Goal: Information Seeking & Learning: Learn about a topic

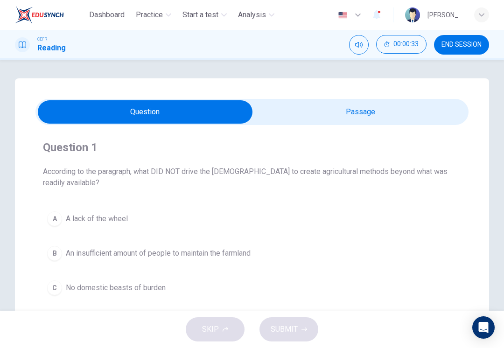
click at [400, 112] on input "checkbox" at bounding box center [145, 111] width 650 height 23
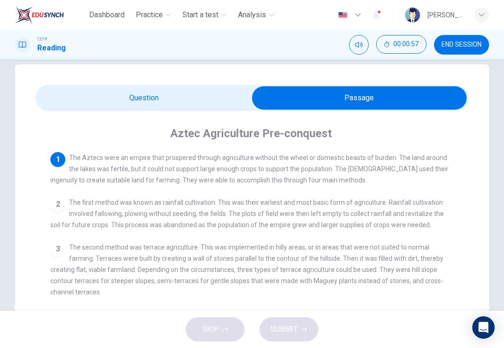
scroll to position [14, 0]
click at [123, 92] on input "checkbox" at bounding box center [360, 97] width 650 height 23
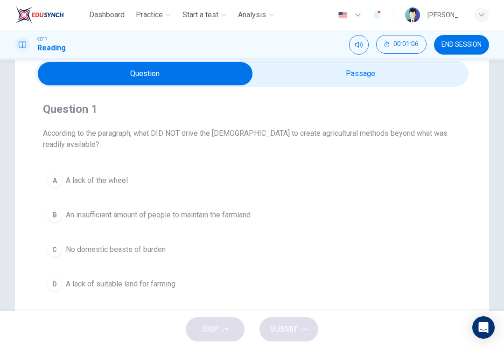
scroll to position [36, 0]
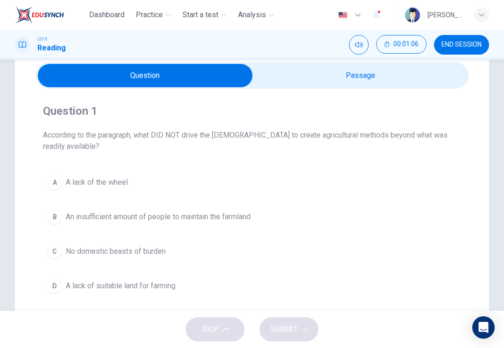
click at [315, 76] on input "checkbox" at bounding box center [145, 75] width 650 height 23
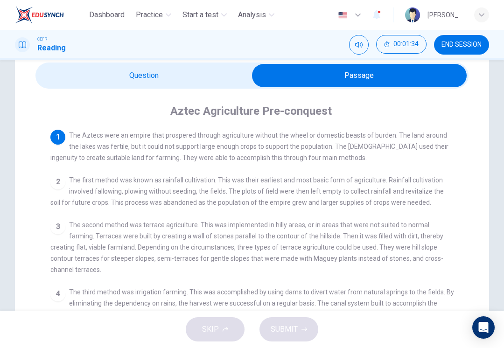
click at [127, 70] on input "checkbox" at bounding box center [360, 75] width 650 height 23
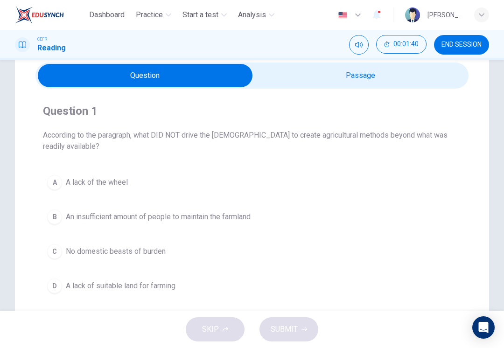
click at [64, 171] on button "A A lack of the wheel" at bounding box center [252, 182] width 418 height 23
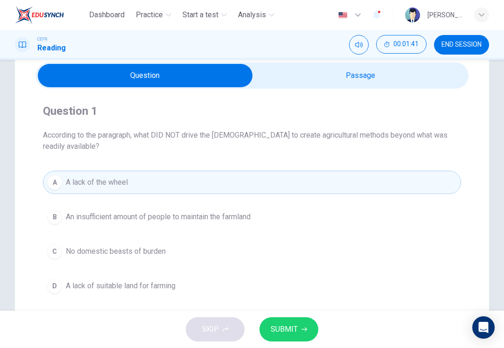
click at [281, 326] on span "SUBMIT" at bounding box center [284, 329] width 27 height 13
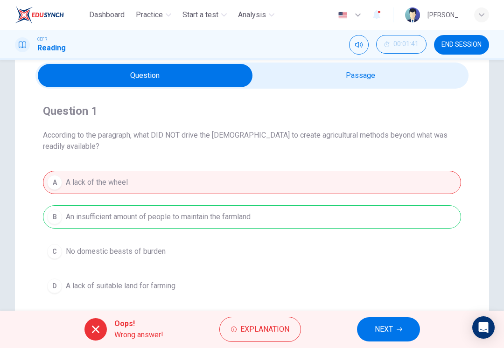
click at [323, 73] on input "checkbox" at bounding box center [145, 75] width 650 height 23
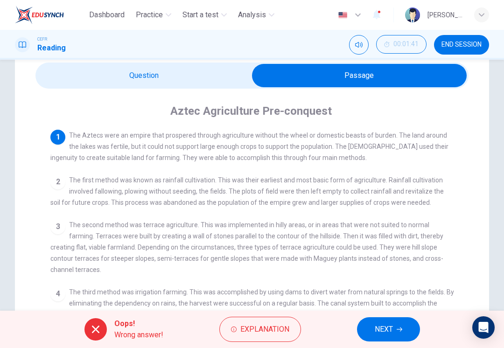
click at [276, 332] on span "Explanation" at bounding box center [264, 329] width 49 height 13
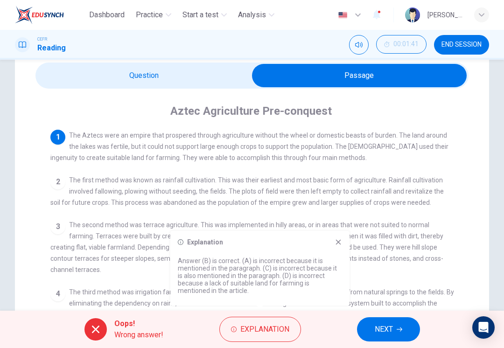
click at [378, 328] on span "NEXT" at bounding box center [384, 329] width 18 height 13
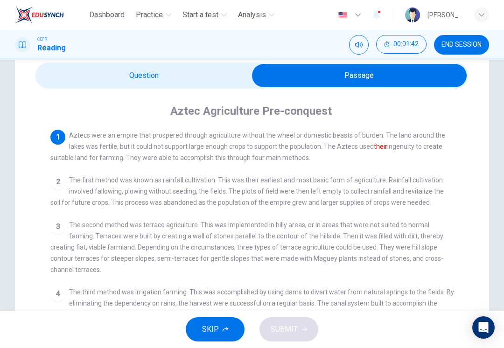
click at [100, 75] on input "checkbox" at bounding box center [360, 75] width 650 height 23
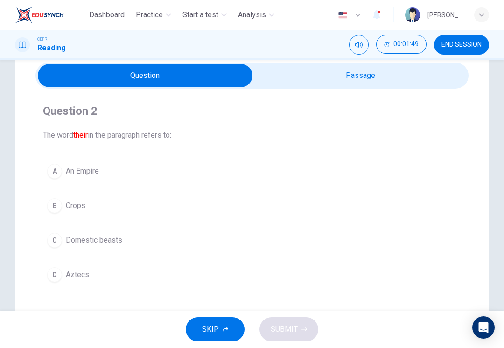
click at [334, 77] on input "checkbox" at bounding box center [145, 75] width 650 height 23
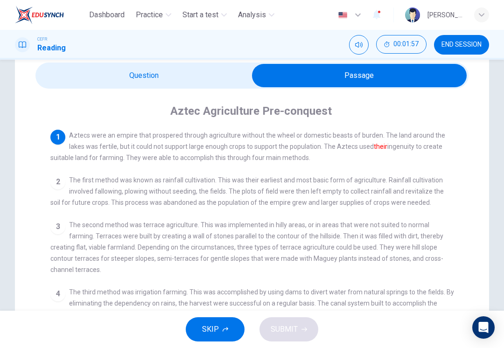
click at [126, 72] on input "checkbox" at bounding box center [360, 75] width 650 height 23
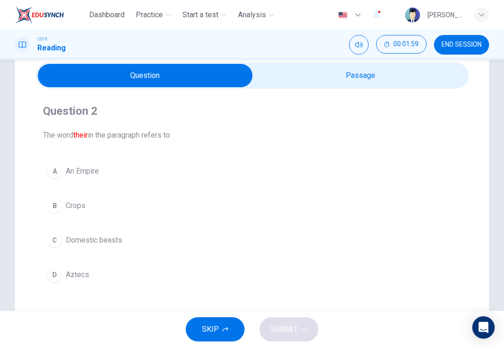
click at [58, 274] on div "D" at bounding box center [54, 274] width 15 height 15
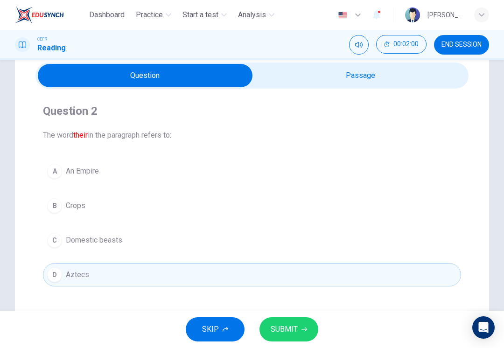
click at [279, 325] on span "SUBMIT" at bounding box center [284, 329] width 27 height 13
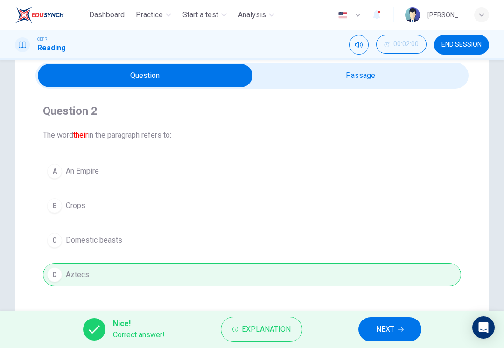
click at [374, 323] on button "NEXT" at bounding box center [389, 329] width 63 height 24
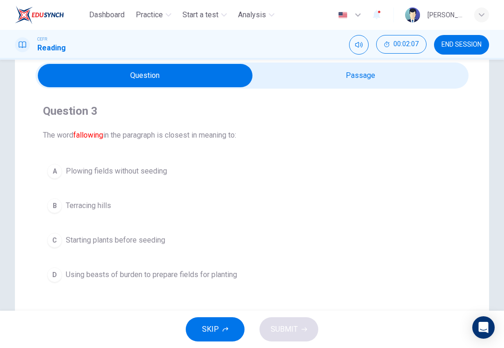
click at [326, 69] on input "checkbox" at bounding box center [145, 75] width 650 height 23
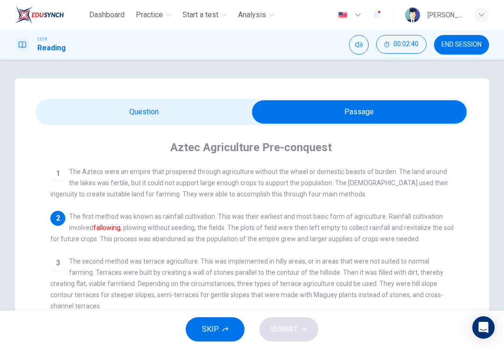
scroll to position [0, 0]
click at [118, 111] on input "checkbox" at bounding box center [360, 111] width 650 height 23
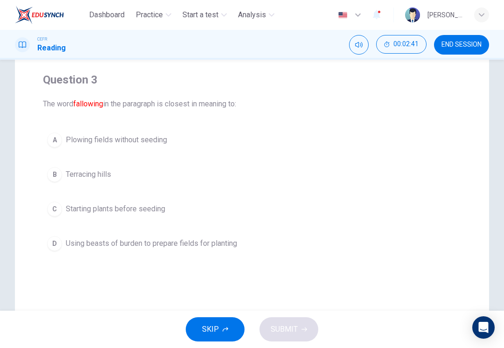
scroll to position [68, 0]
click at [63, 140] on button "A Plowing fields without seeding" at bounding box center [252, 139] width 418 height 23
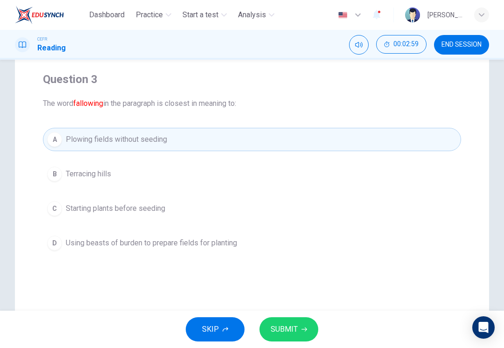
click at [87, 240] on span "Using beasts of burden to prepare fields for planting" at bounding box center [151, 243] width 171 height 11
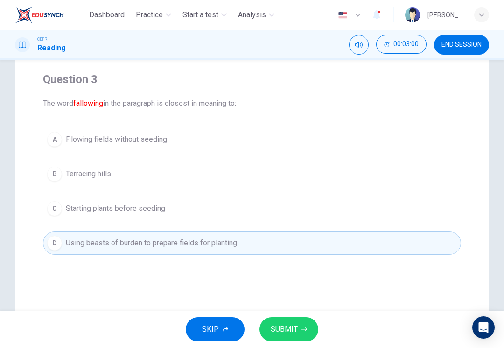
click at [285, 323] on span "SUBMIT" at bounding box center [284, 329] width 27 height 13
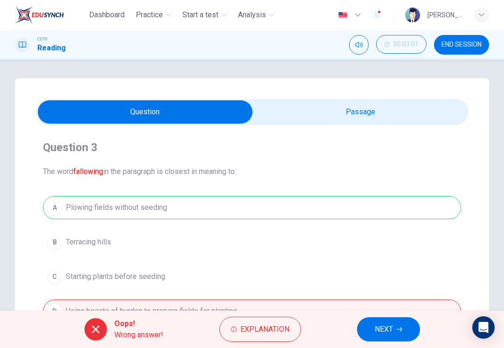
scroll to position [0, 0]
click at [309, 107] on input "checkbox" at bounding box center [145, 111] width 650 height 23
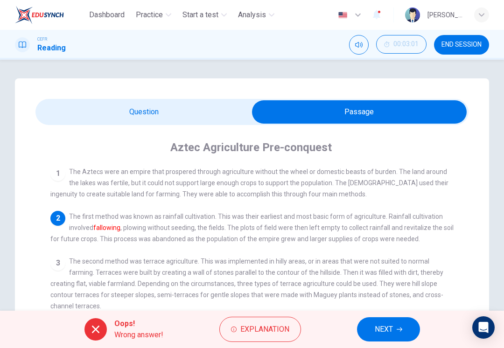
click at [175, 121] on input "checkbox" at bounding box center [360, 111] width 650 height 23
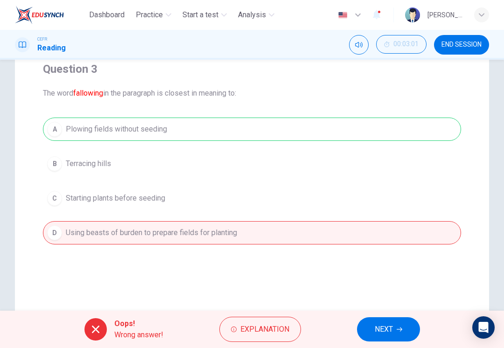
scroll to position [79, 0]
click at [109, 134] on div "A Plowing fields without seeding B Terracing hills C Starting plants before see…" at bounding box center [252, 180] width 418 height 127
click at [383, 323] on span "NEXT" at bounding box center [384, 329] width 18 height 13
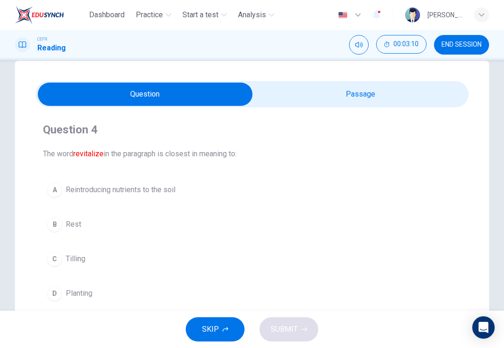
scroll to position [7, 0]
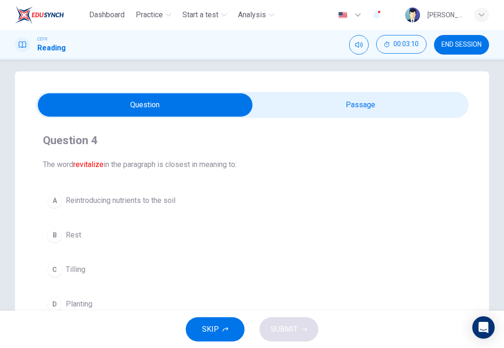
click at [364, 100] on input "checkbox" at bounding box center [145, 104] width 650 height 23
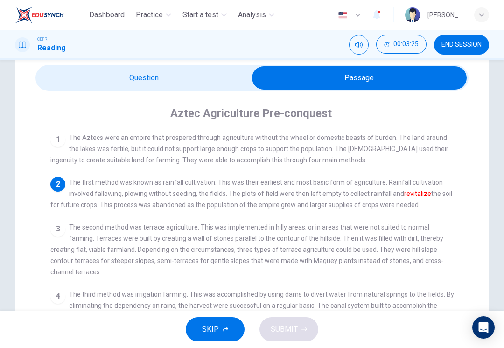
scroll to position [34, 0]
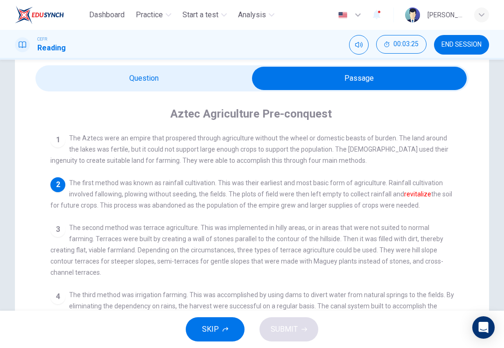
click at [136, 70] on input "checkbox" at bounding box center [360, 78] width 650 height 23
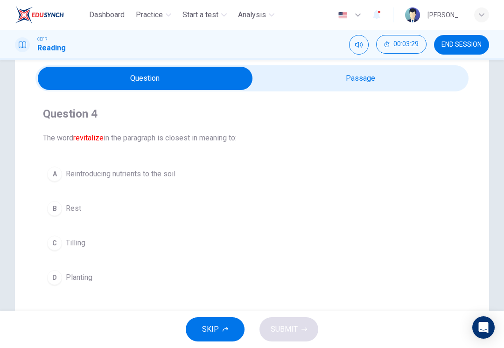
click at [301, 85] on input "checkbox" at bounding box center [145, 78] width 650 height 23
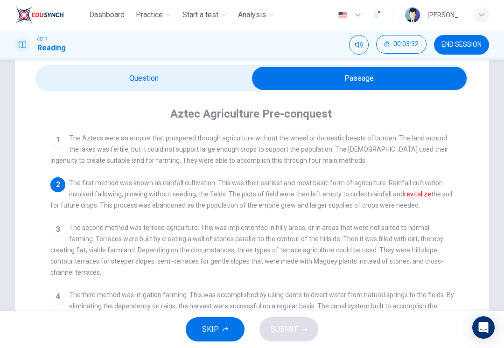
click at [131, 84] on input "checkbox" at bounding box center [360, 78] width 650 height 23
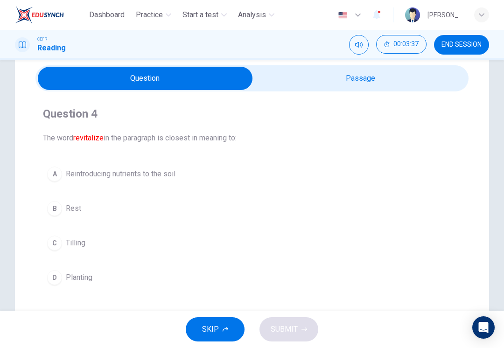
click at [290, 82] on input "checkbox" at bounding box center [145, 78] width 650 height 23
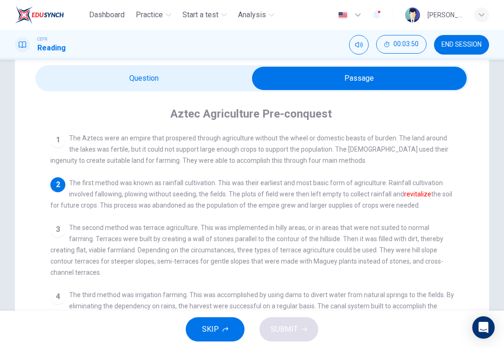
click at [90, 84] on input "checkbox" at bounding box center [360, 78] width 650 height 23
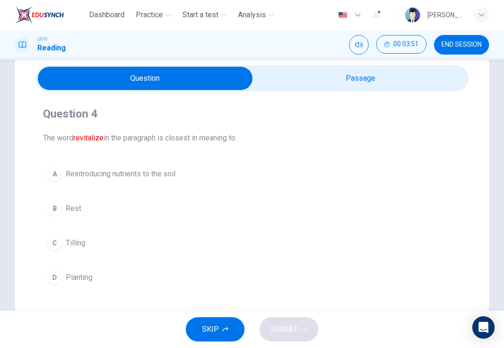
click at [69, 173] on span "Reintroducing nutrients to the soil" at bounding box center [121, 173] width 110 height 11
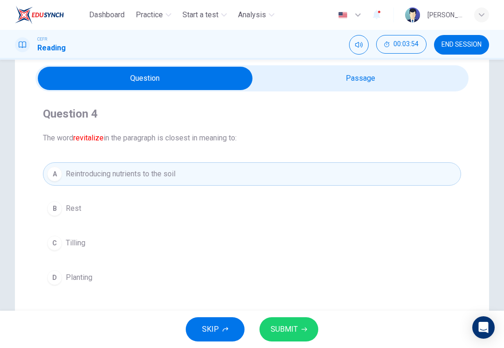
click at [289, 324] on span "SUBMIT" at bounding box center [284, 329] width 27 height 13
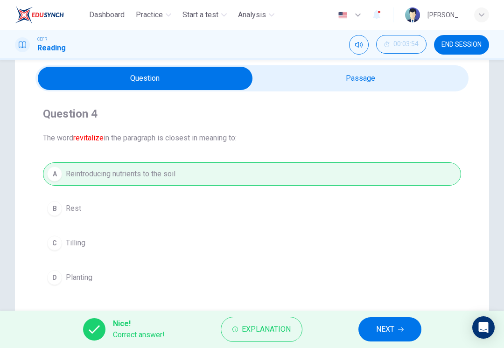
click at [379, 331] on span "NEXT" at bounding box center [385, 329] width 18 height 13
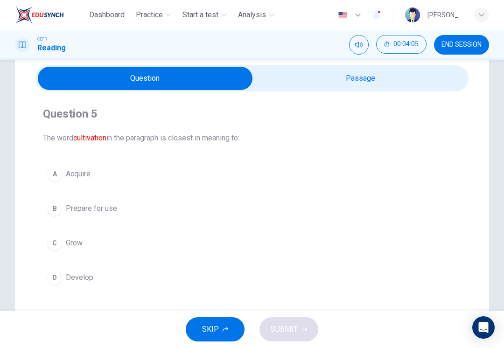
click at [332, 82] on input "checkbox" at bounding box center [145, 78] width 650 height 23
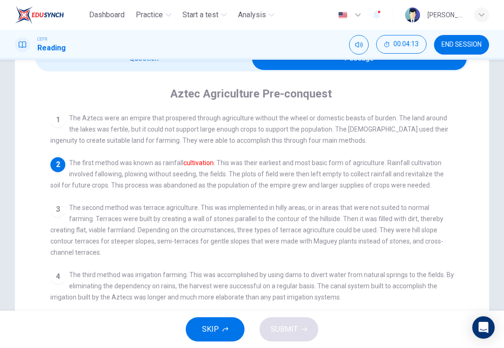
scroll to position [54, 0]
click at [117, 69] on input "checkbox" at bounding box center [360, 57] width 650 height 23
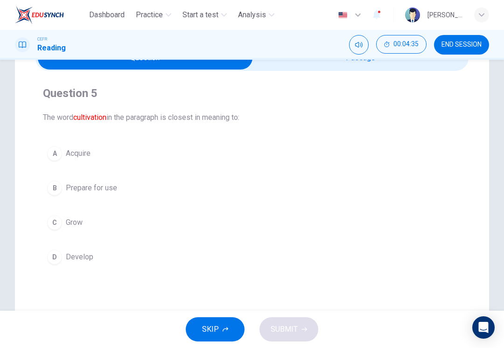
click at [79, 160] on button "A Acquire" at bounding box center [252, 153] width 418 height 23
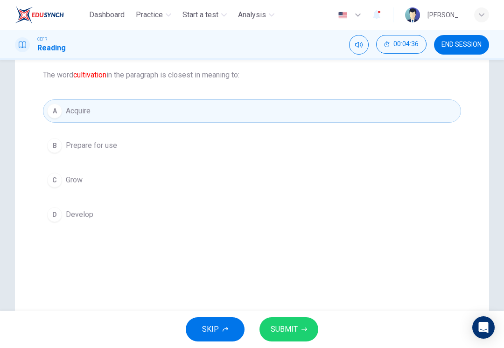
scroll to position [97, 0]
click at [287, 327] on span "SUBMIT" at bounding box center [284, 329] width 27 height 13
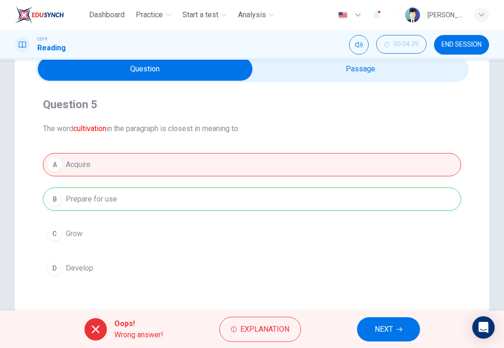
click at [377, 327] on span "NEXT" at bounding box center [384, 329] width 18 height 13
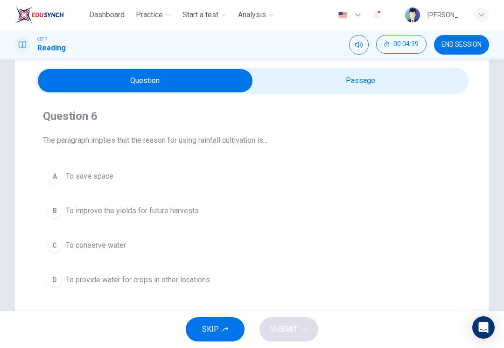
scroll to position [31, 0]
click at [311, 77] on input "checkbox" at bounding box center [145, 80] width 650 height 23
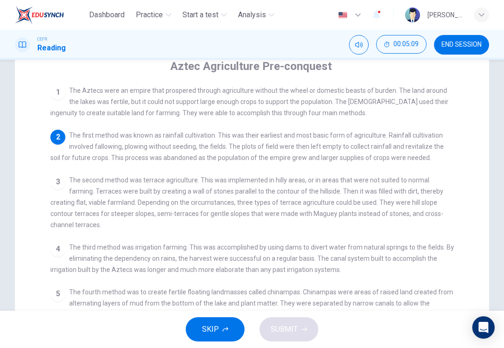
scroll to position [30, 0]
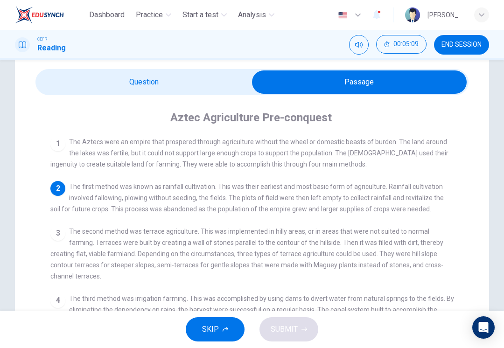
click at [87, 84] on input "checkbox" at bounding box center [360, 81] width 650 height 23
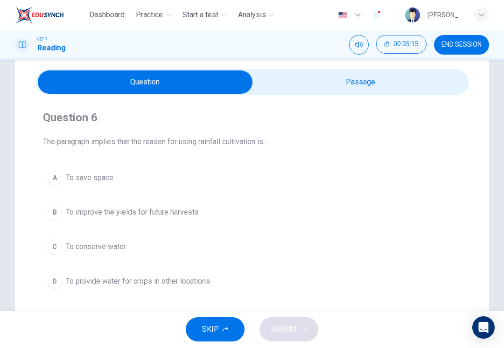
click at [64, 213] on button "B To improve the yields for future harvests" at bounding box center [252, 212] width 418 height 23
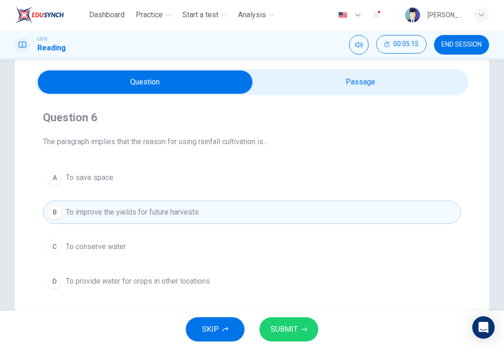
click at [288, 324] on span "SUBMIT" at bounding box center [284, 329] width 27 height 13
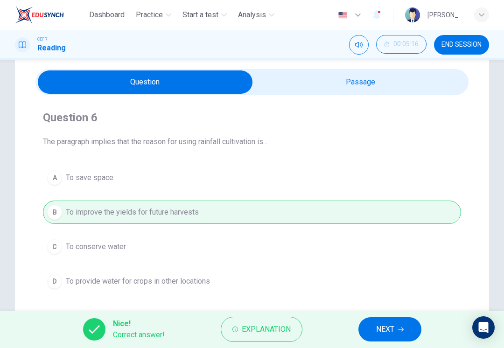
click at [379, 326] on span "NEXT" at bounding box center [385, 329] width 18 height 13
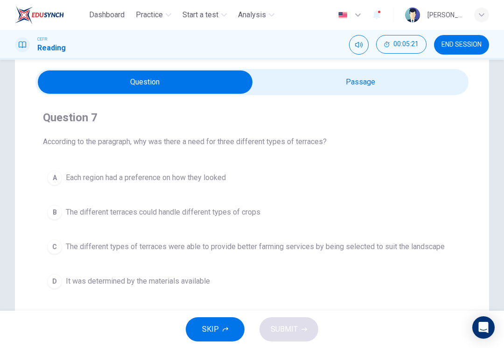
click at [295, 84] on input "checkbox" at bounding box center [145, 81] width 650 height 23
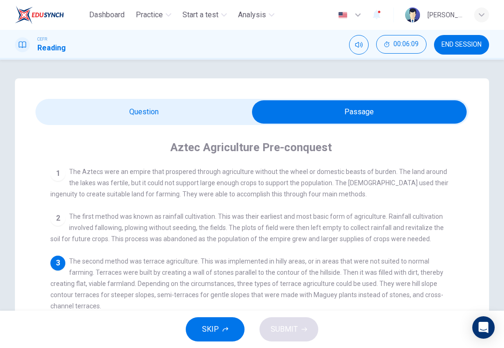
scroll to position [0, 0]
click at [115, 117] on input "checkbox" at bounding box center [360, 111] width 650 height 23
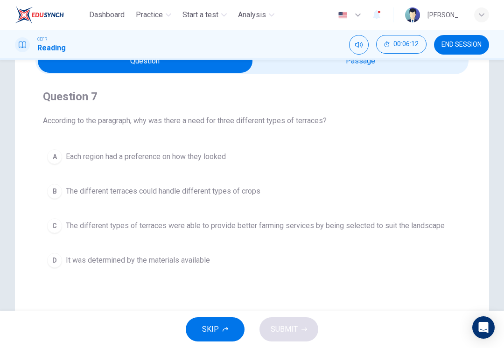
scroll to position [51, 0]
click at [157, 218] on button "C The different types of terraces were able to provide better farming services …" at bounding box center [252, 225] width 418 height 23
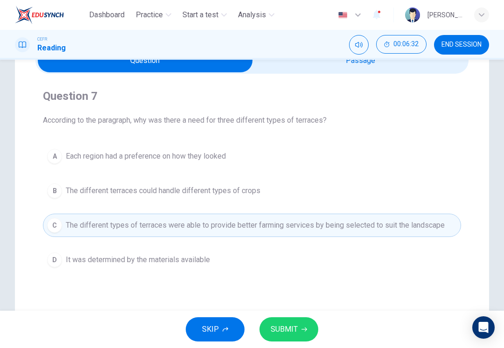
click at [286, 323] on span "SUBMIT" at bounding box center [284, 329] width 27 height 13
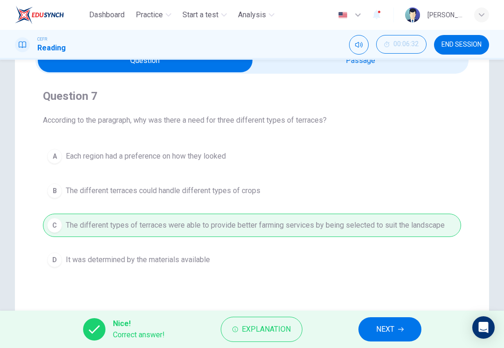
click at [378, 341] on button "NEXT" at bounding box center [389, 329] width 63 height 24
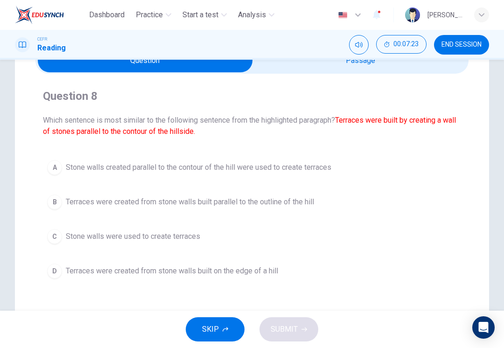
click at [107, 199] on span "Terraces were created from stone walls built parallel to the outline of the hill" at bounding box center [190, 201] width 248 height 11
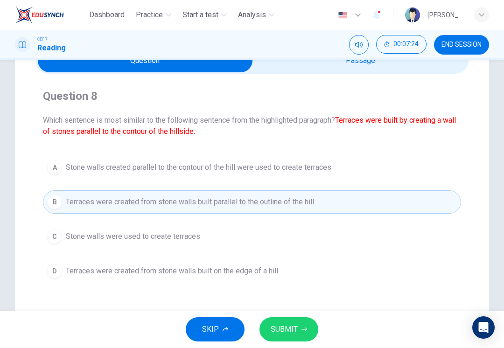
click at [287, 320] on button "SUBMIT" at bounding box center [288, 329] width 59 height 24
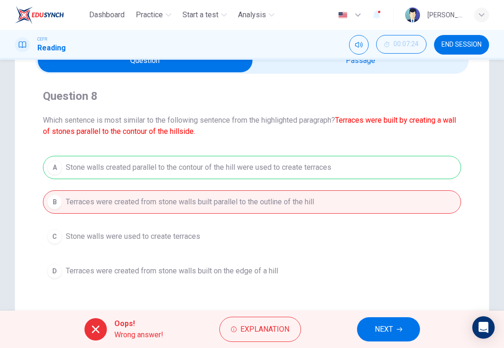
click at [378, 329] on span "NEXT" at bounding box center [384, 329] width 18 height 13
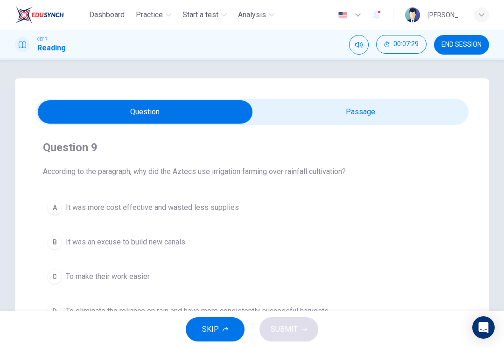
scroll to position [0, 0]
click at [417, 121] on input "checkbox" at bounding box center [145, 111] width 650 height 23
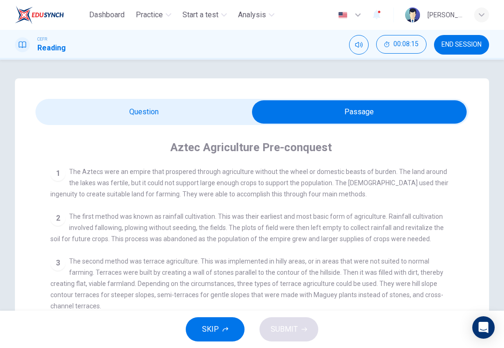
click at [154, 112] on input "checkbox" at bounding box center [360, 111] width 650 height 23
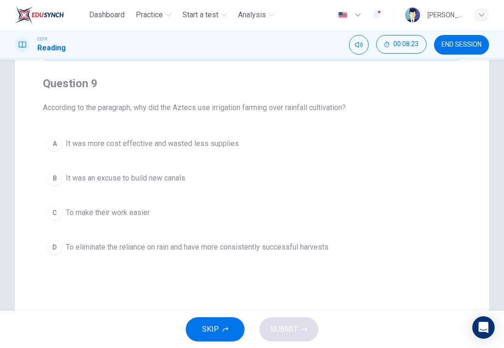
scroll to position [65, 0]
click at [294, 238] on button "D To eliminate the reliance on rain and have more consistently successful harve…" at bounding box center [252, 246] width 418 height 23
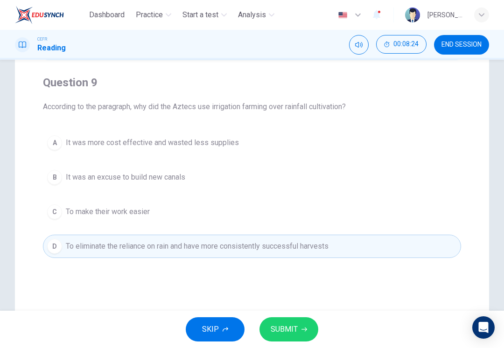
click at [281, 325] on span "SUBMIT" at bounding box center [284, 329] width 27 height 13
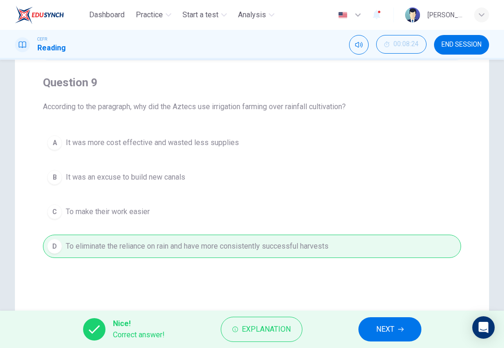
click at [385, 329] on span "NEXT" at bounding box center [385, 329] width 18 height 13
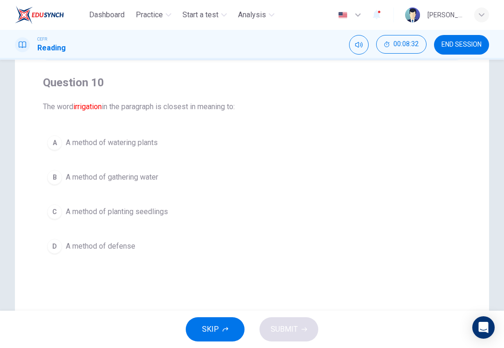
click at [138, 134] on button "A A method of watering plants" at bounding box center [252, 142] width 418 height 23
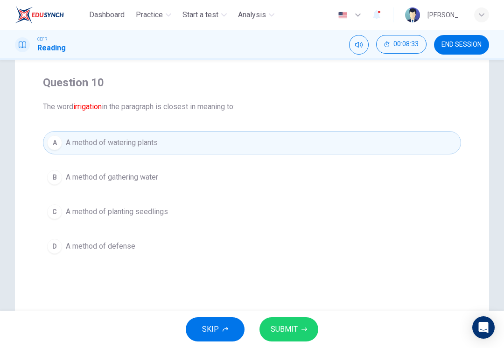
click at [292, 325] on span "SUBMIT" at bounding box center [284, 329] width 27 height 13
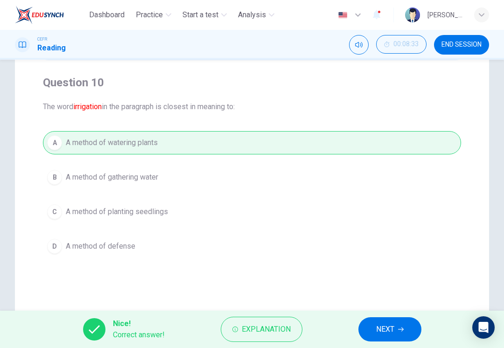
click at [389, 329] on span "NEXT" at bounding box center [385, 329] width 18 height 13
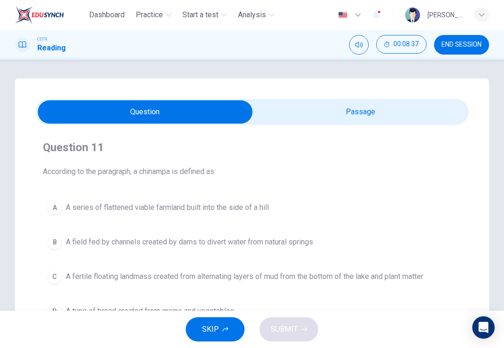
scroll to position [0, 0]
click at [358, 119] on input "checkbox" at bounding box center [145, 111] width 650 height 23
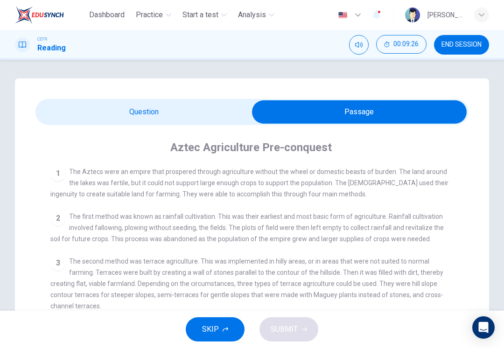
click at [154, 108] on input "checkbox" at bounding box center [360, 111] width 650 height 23
checkbox input "false"
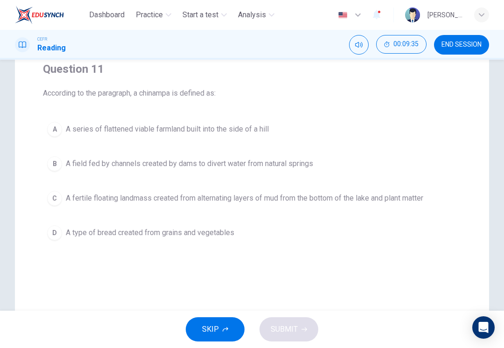
scroll to position [79, 0]
click at [202, 203] on span "A fertile floating landmass created from alternating layers of mud from the bot…" at bounding box center [244, 197] width 357 height 11
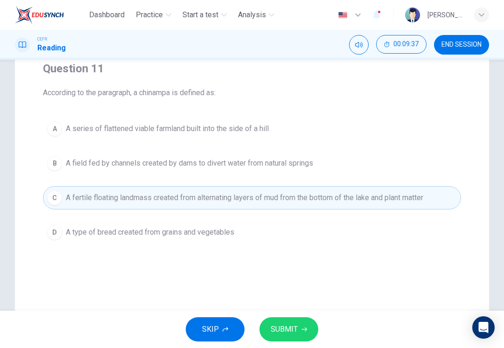
click at [282, 327] on span "SUBMIT" at bounding box center [284, 329] width 27 height 13
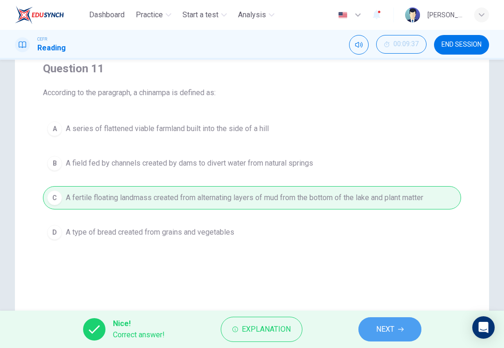
click at [394, 330] on span "NEXT" at bounding box center [385, 329] width 18 height 13
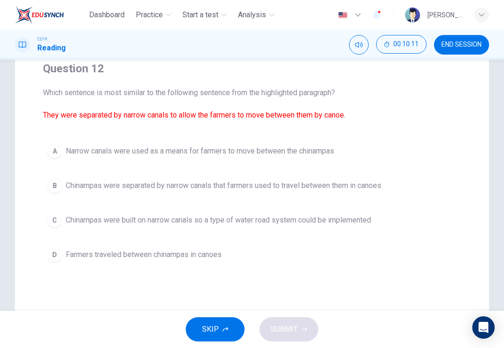
click at [364, 195] on button "B Chinampas were separated by narrow canals that farmers used to travel between…" at bounding box center [252, 185] width 418 height 23
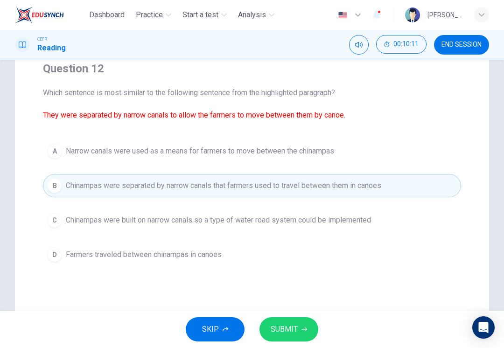
click at [283, 338] on button "SUBMIT" at bounding box center [288, 329] width 59 height 24
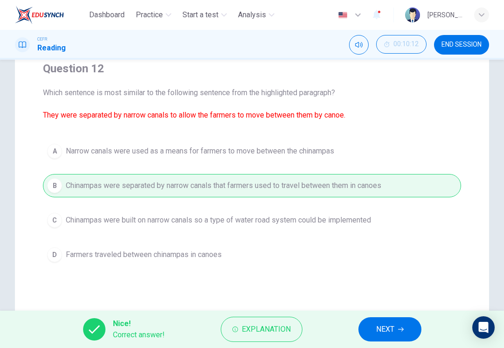
click at [389, 321] on button "NEXT" at bounding box center [389, 329] width 63 height 24
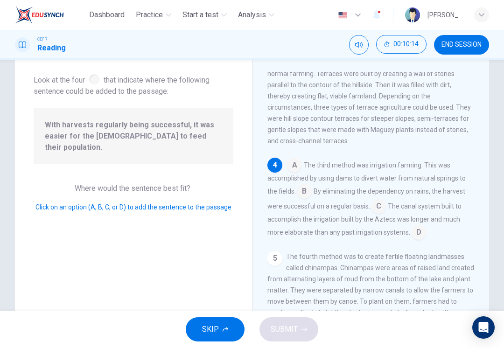
scroll to position [47, 0]
click at [412, 240] on input at bounding box center [418, 233] width 15 height 15
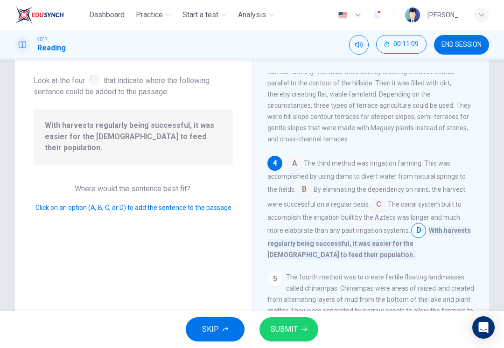
click at [297, 198] on input at bounding box center [304, 190] width 15 height 15
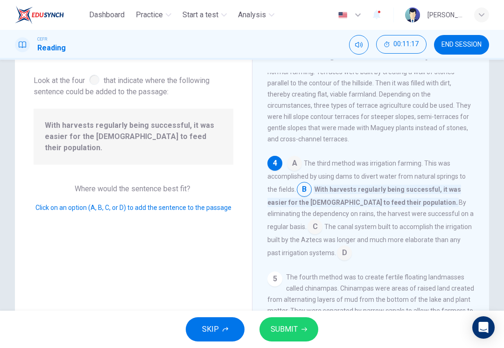
click at [322, 226] on input at bounding box center [315, 227] width 15 height 15
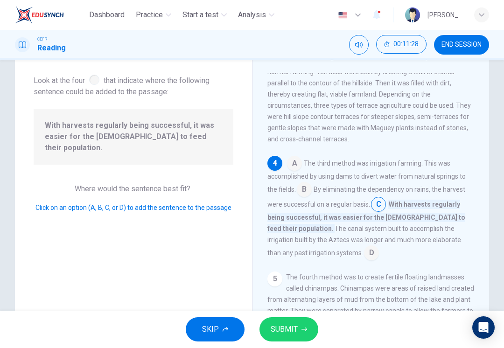
click at [296, 326] on span "SUBMIT" at bounding box center [284, 329] width 27 height 13
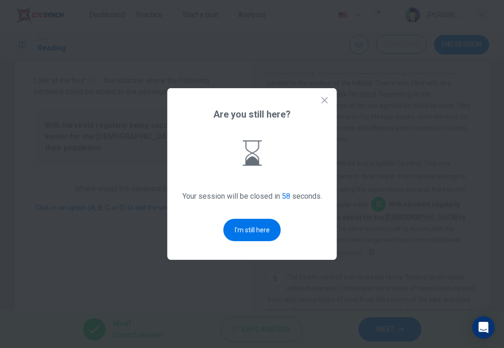
click at [253, 238] on button "I'm still here" at bounding box center [252, 230] width 57 height 22
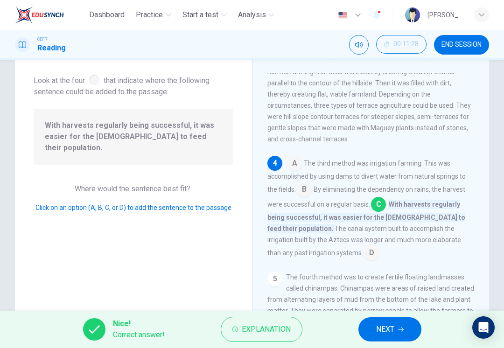
click at [396, 330] on button "NEXT" at bounding box center [389, 329] width 63 height 24
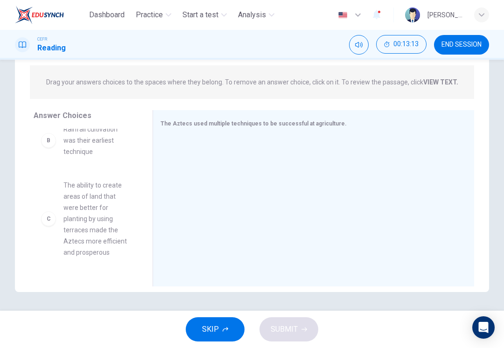
scroll to position [114, 0]
click at [49, 218] on div "C" at bounding box center [48, 217] width 15 height 15
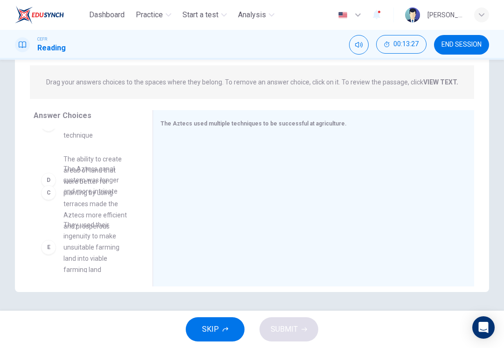
scroll to position [131, 0]
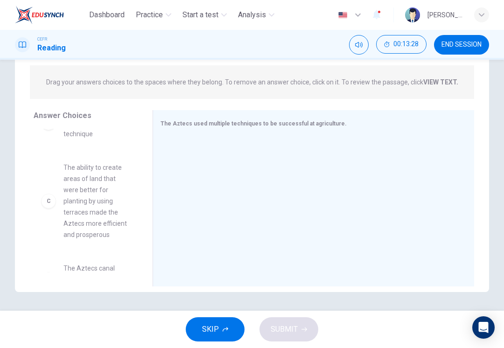
click at [23, 175] on div "Answer Choices A By eliminating the dependence on rainfall for crops to be succ…" at bounding box center [84, 200] width 138 height 181
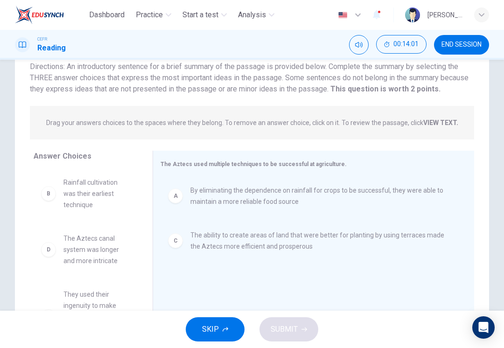
scroll to position [64, 0]
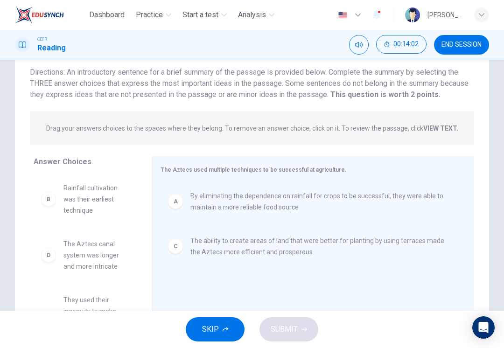
click at [174, 201] on div "A" at bounding box center [175, 201] width 15 height 15
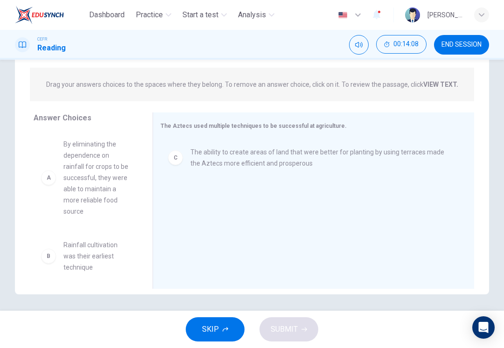
scroll to position [90, 0]
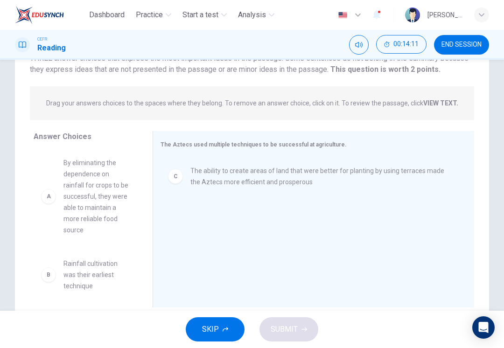
click at [190, 178] on span "The ability to create areas of land that were better for planting by using terr…" at bounding box center [320, 176] width 261 height 22
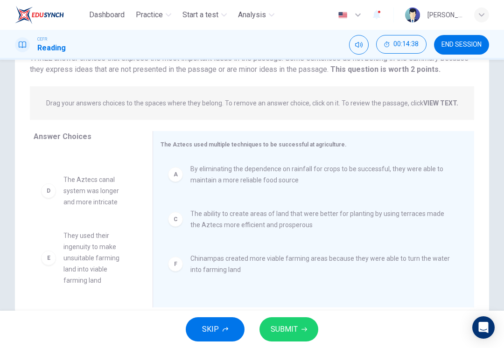
scroll to position [39, 0]
click at [284, 329] on span "SUBMIT" at bounding box center [284, 329] width 27 height 13
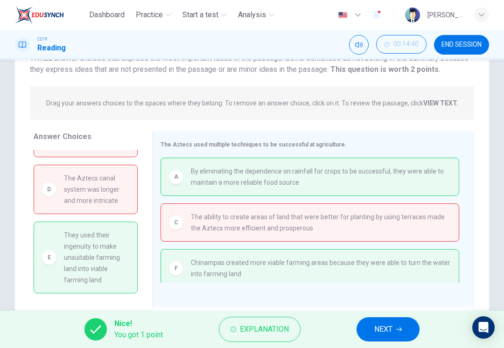
scroll to position [42, 0]
click at [68, 259] on span "They used their ingenuity to make unsuitable farming land into viable farming l…" at bounding box center [97, 258] width 66 height 56
click at [378, 339] on button "NEXT" at bounding box center [388, 329] width 63 height 24
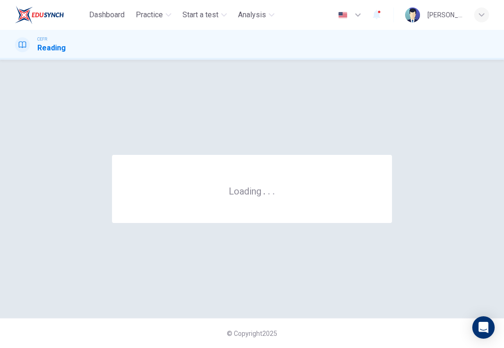
scroll to position [0, 0]
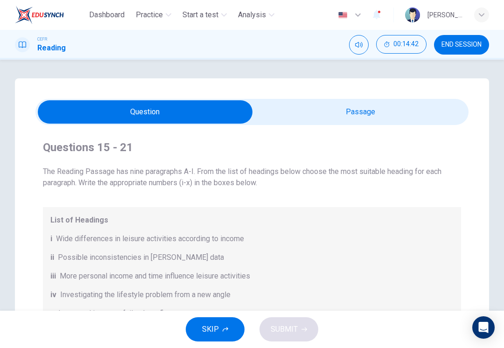
click at [403, 113] on input "checkbox" at bounding box center [145, 111] width 650 height 23
checkbox input "true"
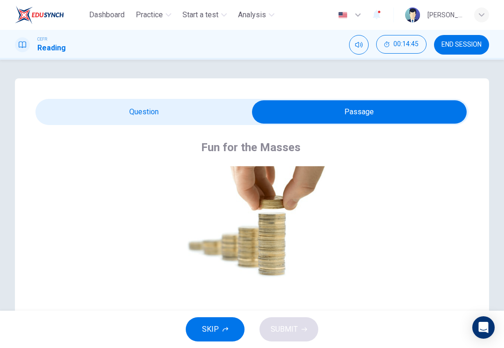
click at [456, 48] on span "END SESSION" at bounding box center [461, 44] width 40 height 7
